Goal: Task Accomplishment & Management: Use online tool/utility

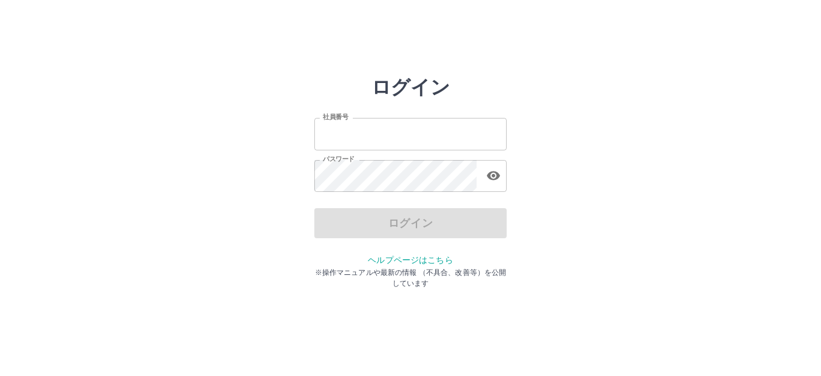
type input "*******"
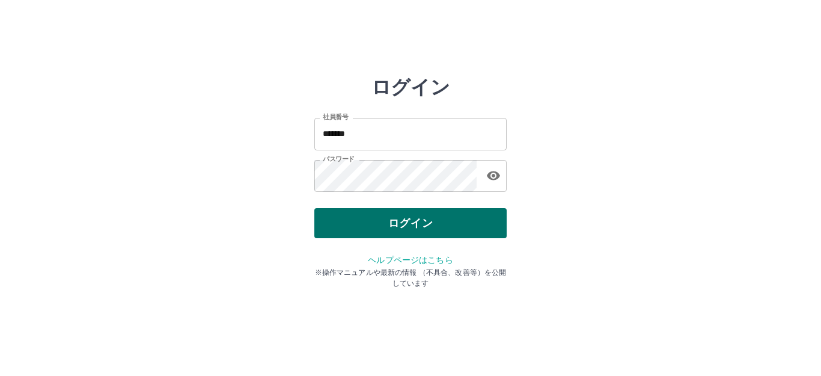
click at [346, 230] on div "ログイン" at bounding box center [410, 223] width 192 height 30
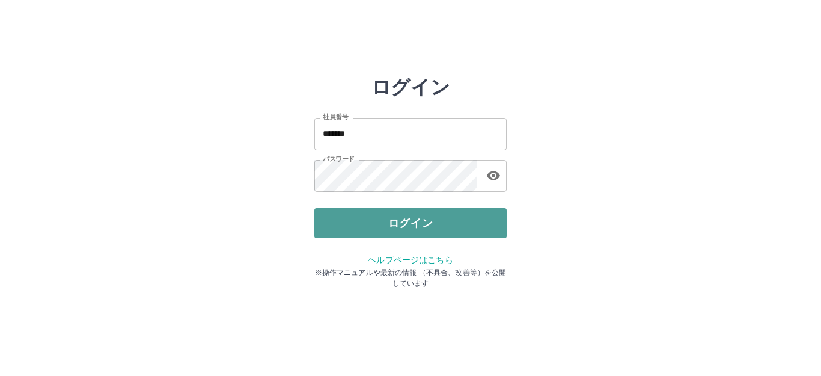
click at [346, 231] on button "ログイン" at bounding box center [410, 223] width 192 height 30
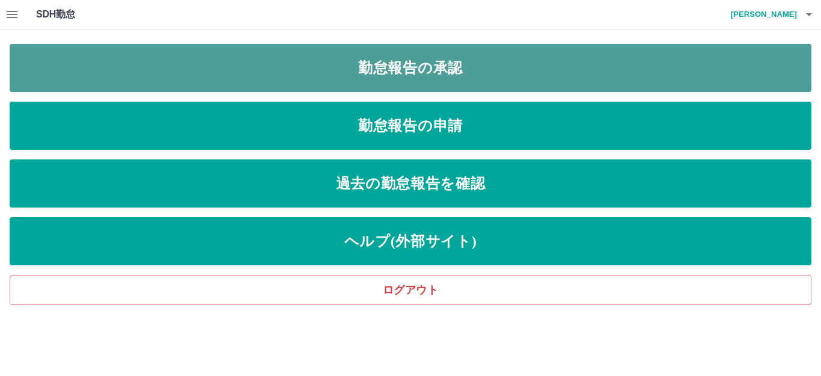
click at [475, 70] on link "勤怠報告の承認" at bounding box center [411, 68] width 802 height 48
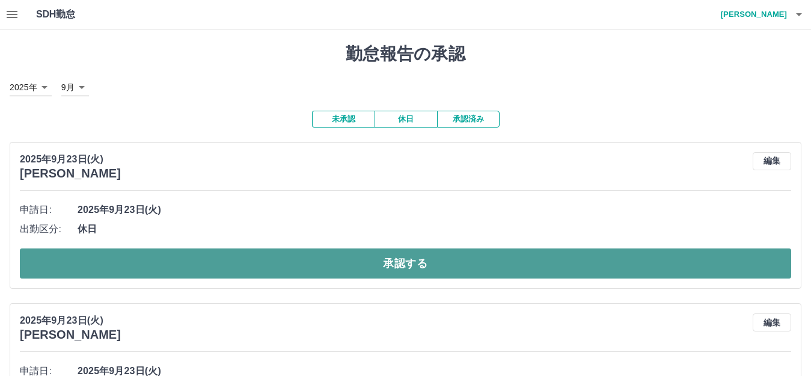
click at [386, 265] on button "承認する" at bounding box center [405, 263] width 771 height 30
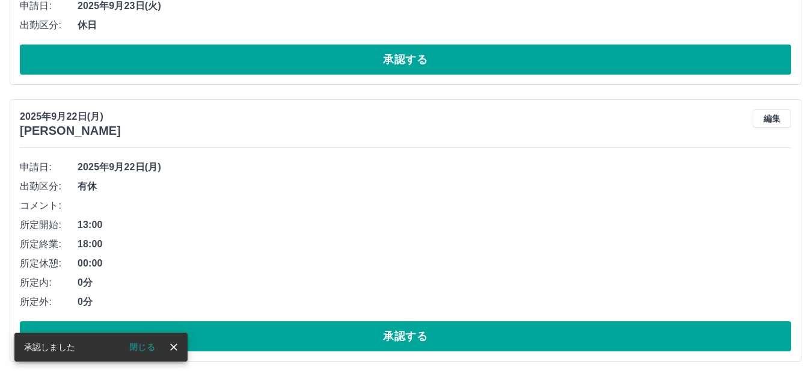
scroll to position [240, 0]
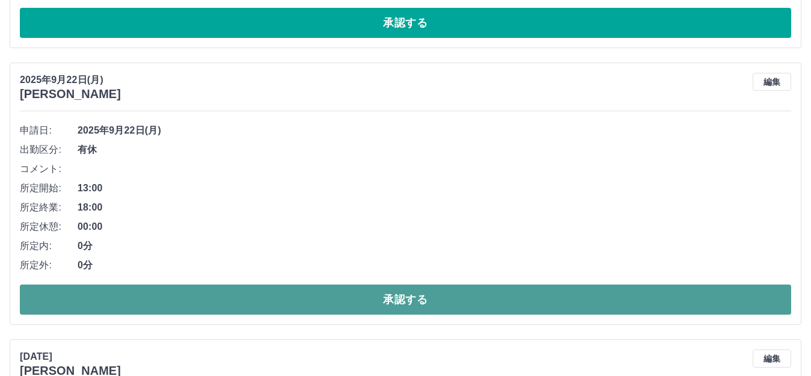
click at [370, 304] on button "承認する" at bounding box center [405, 299] width 771 height 30
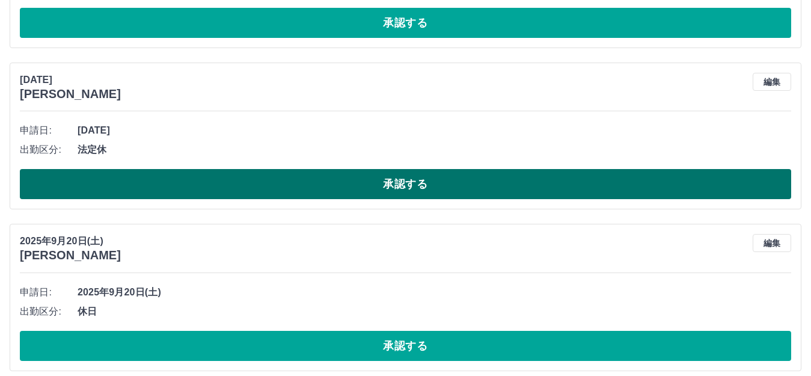
click at [403, 184] on button "承認する" at bounding box center [405, 184] width 771 height 30
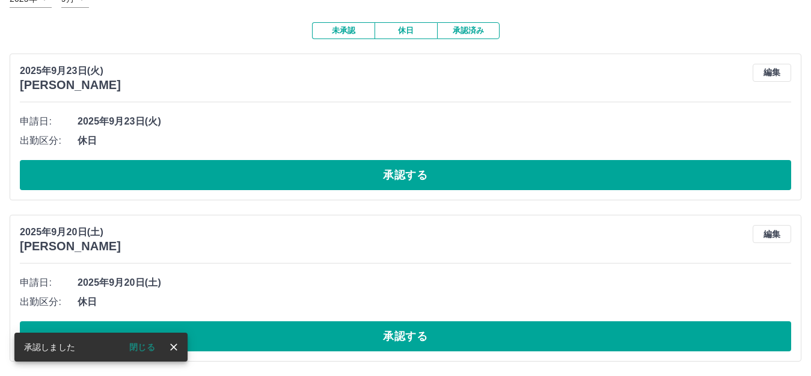
scroll to position [90, 0]
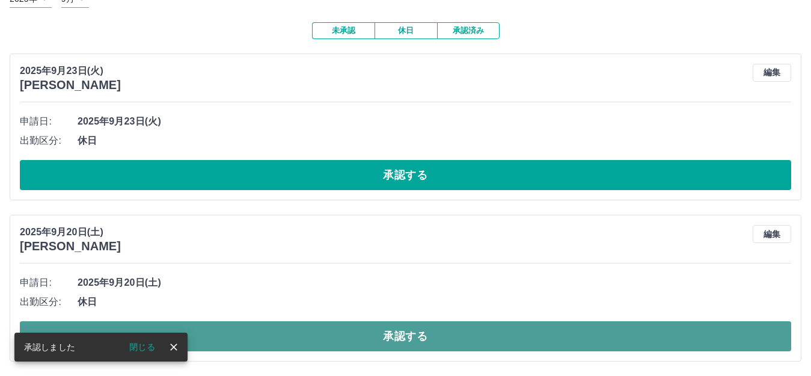
click at [384, 329] on button "承認する" at bounding box center [405, 336] width 771 height 30
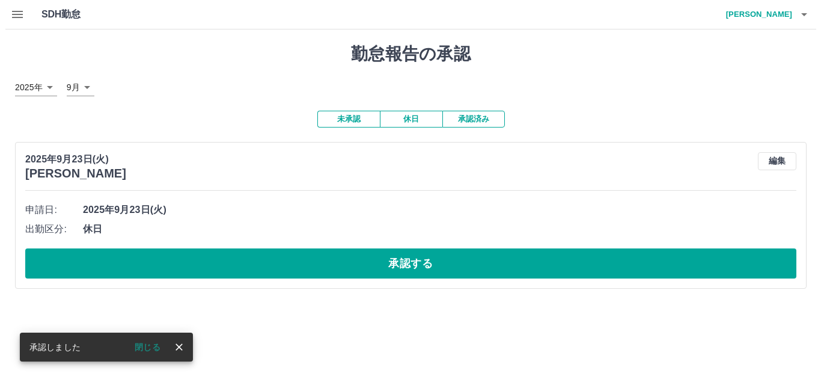
scroll to position [0, 0]
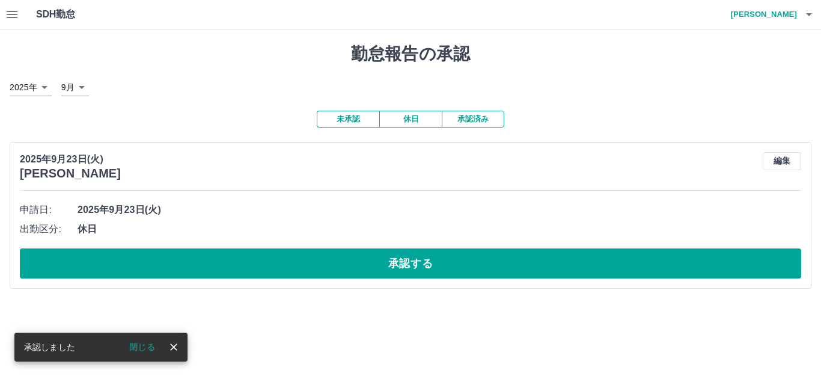
click at [142, 344] on button "閉じる" at bounding box center [142, 347] width 45 height 18
